Goal: Find contact information: Find contact information

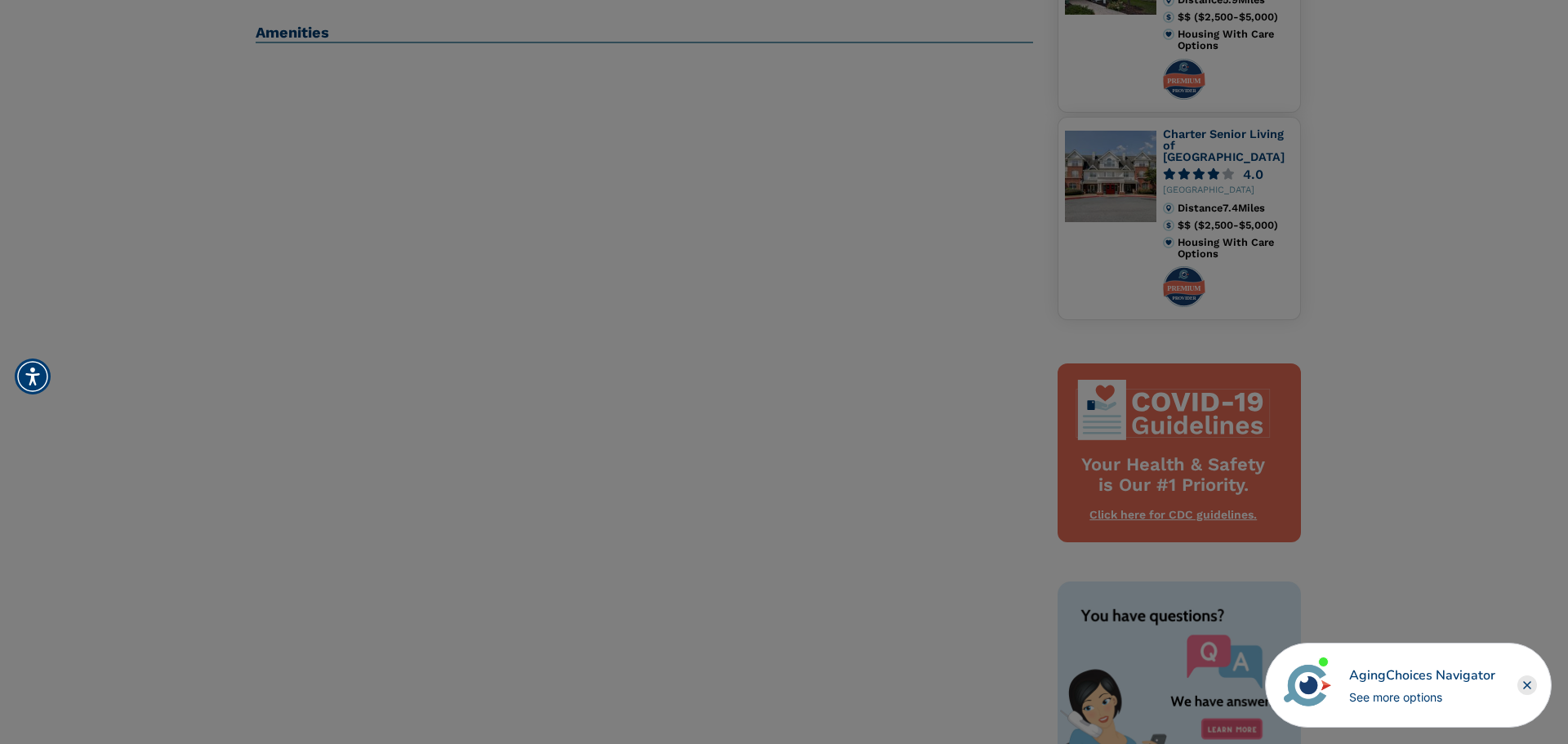
scroll to position [472, 0]
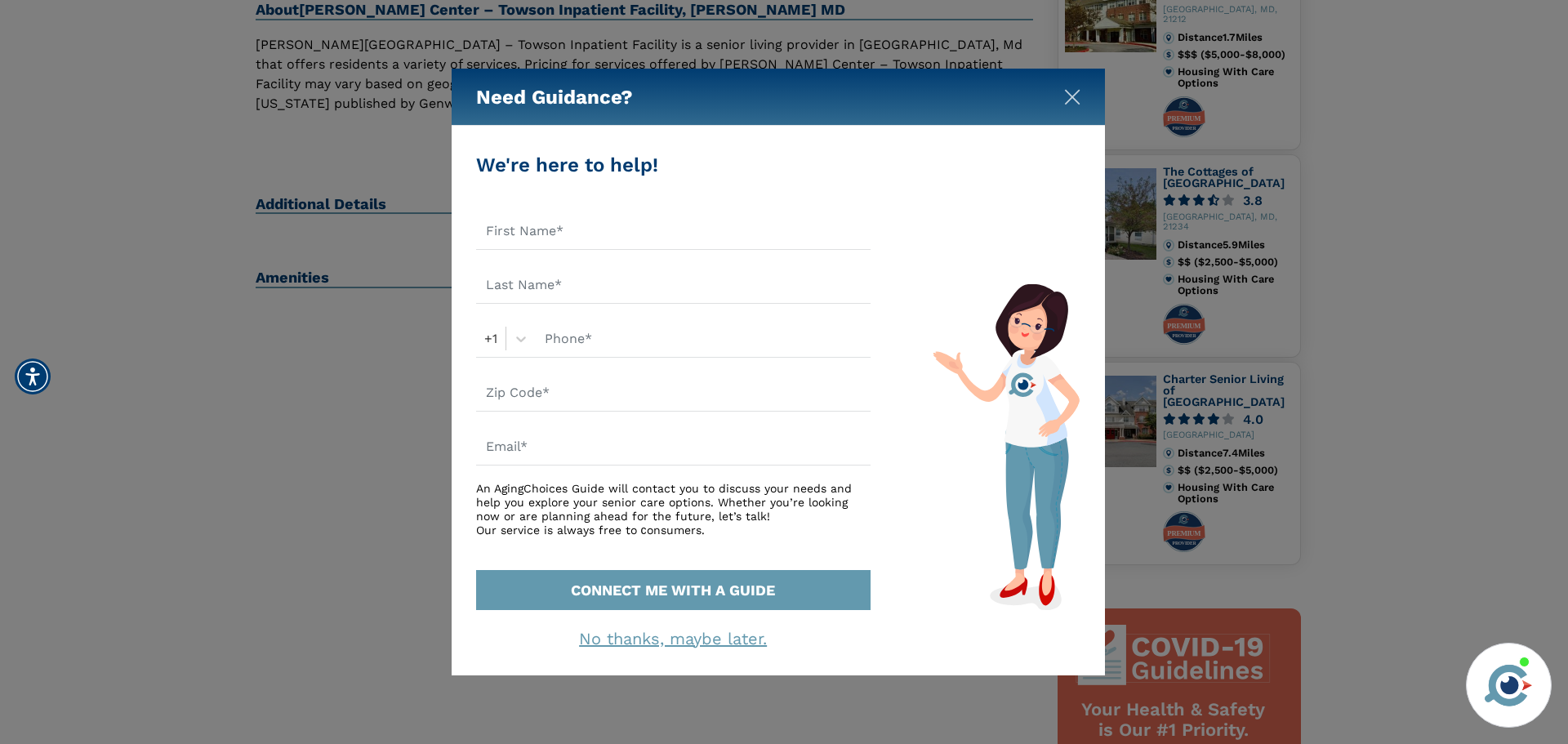
click at [1074, 96] on img "Close" at bounding box center [1072, 96] width 16 height 16
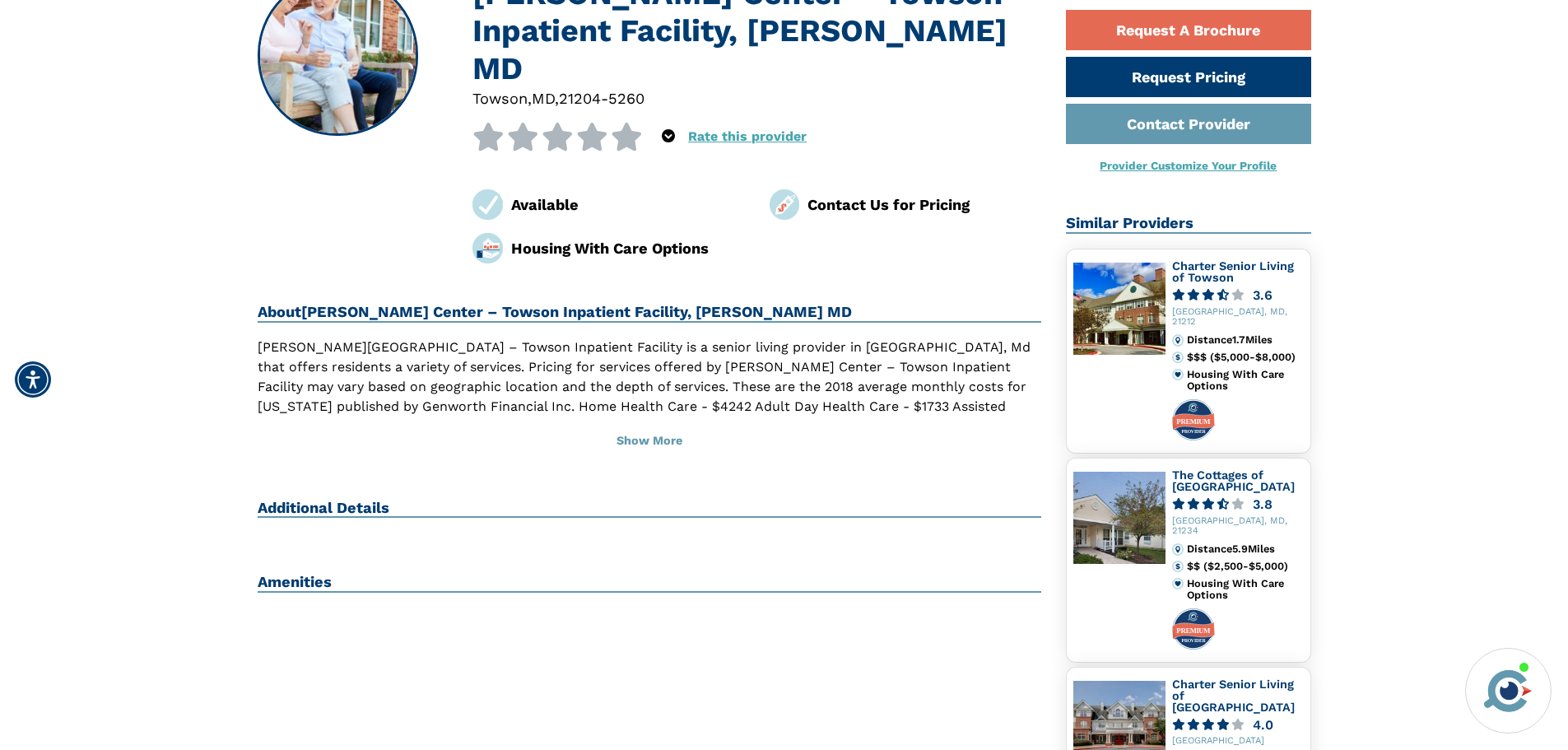
scroll to position [0, 0]
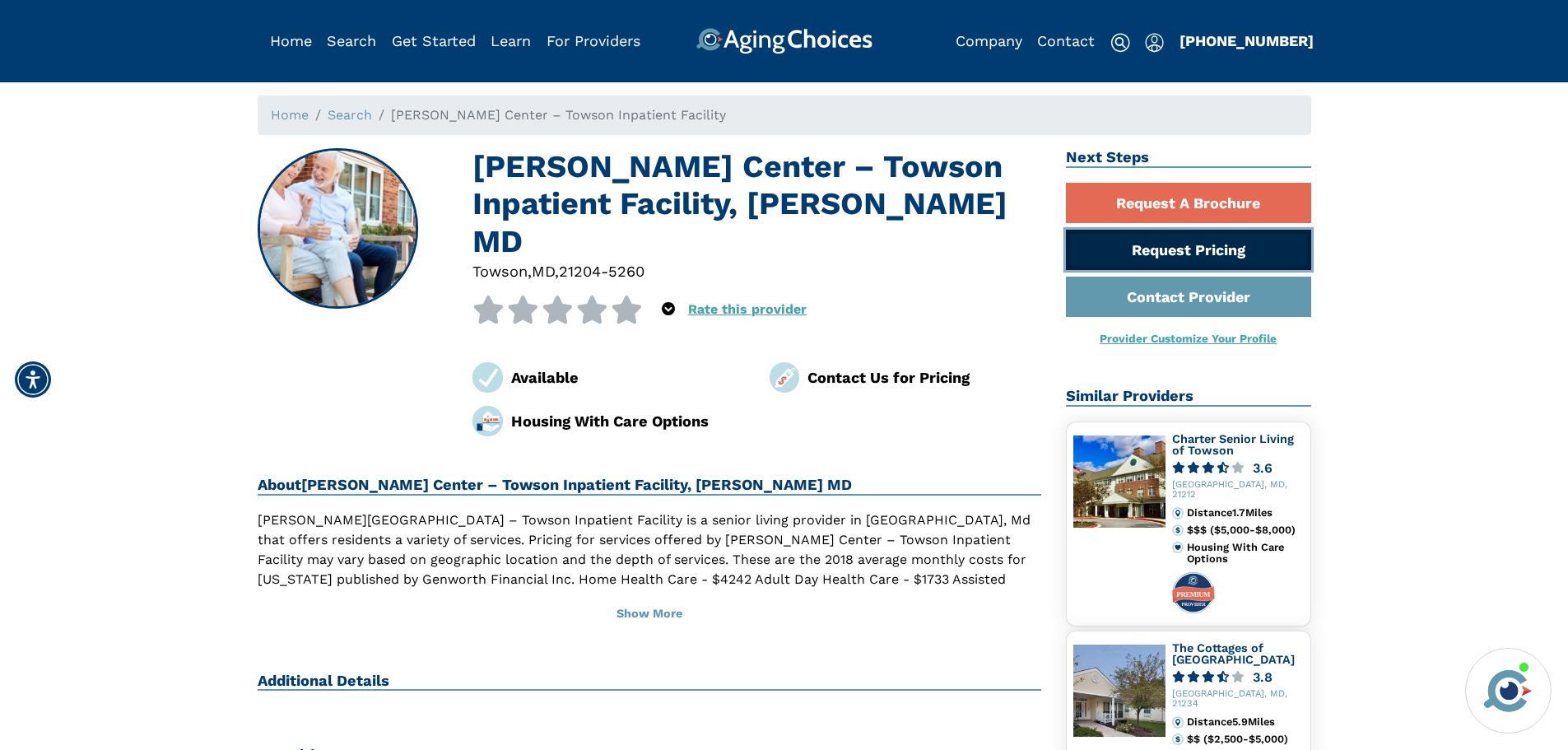
click at [1147, 245] on link "Request Pricing" at bounding box center [1188, 250] width 245 height 40
